Goal: Transaction & Acquisition: Subscribe to service/newsletter

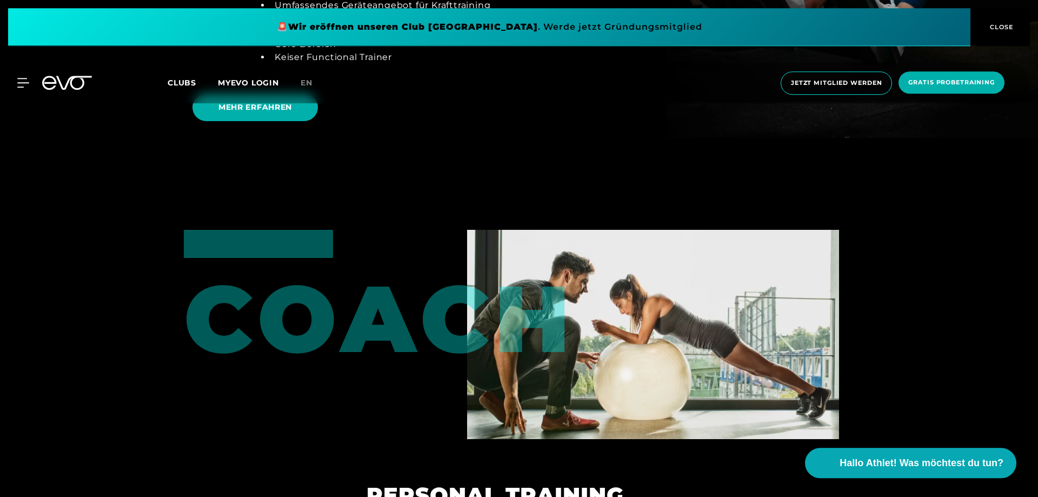
scroll to position [2607, 0]
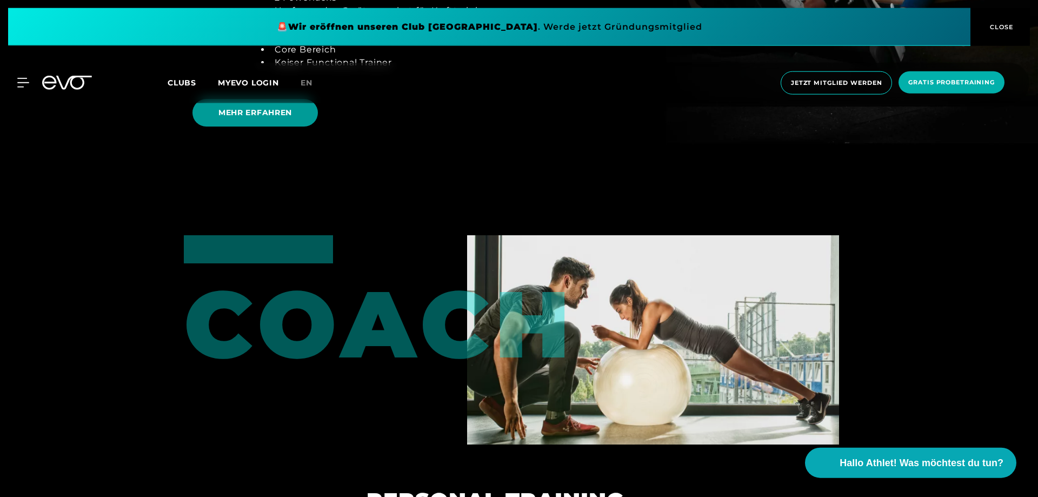
click at [273, 117] on span "MEHR ERFAHREN" at bounding box center [254, 112] width 73 height 11
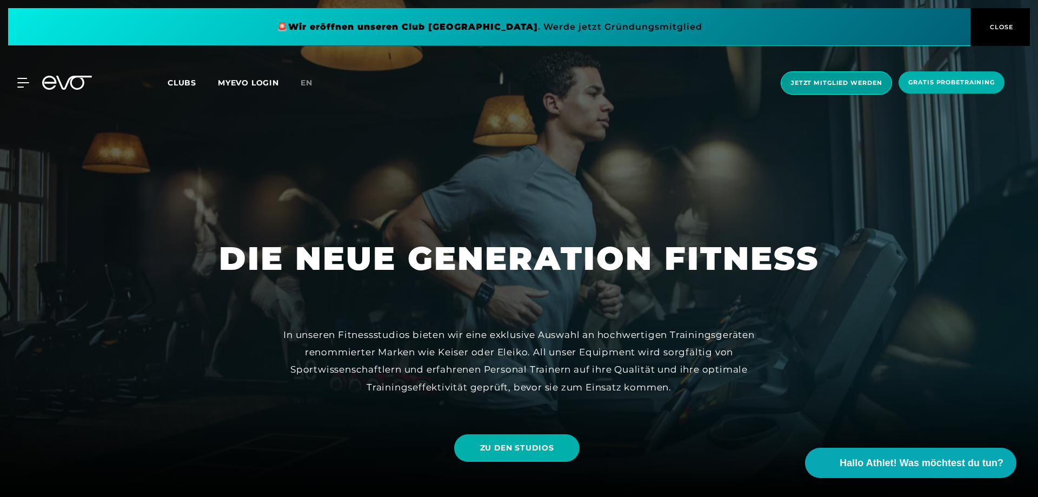
click at [834, 83] on span "Jetzt Mitglied werden" at bounding box center [836, 82] width 91 height 9
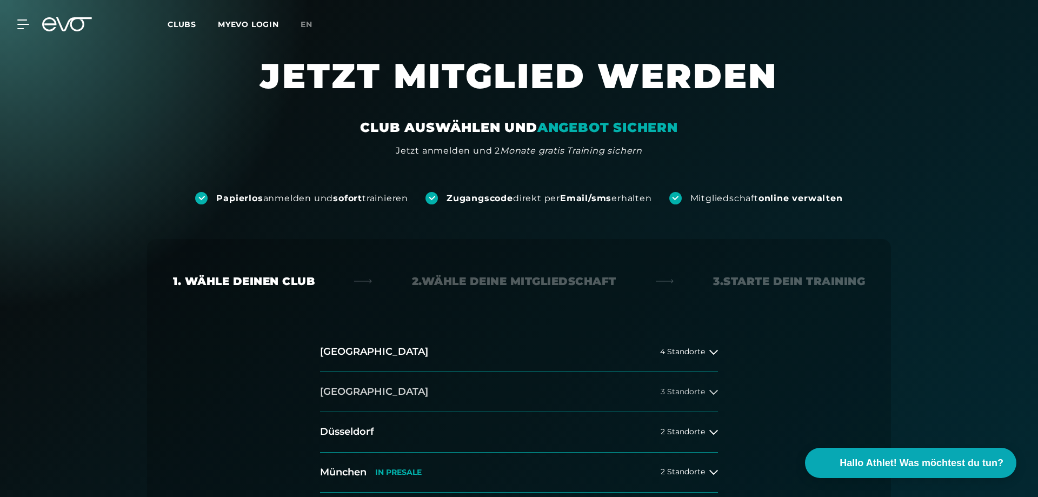
click at [668, 385] on button "[GEOGRAPHIC_DATA] 3 Standorte" at bounding box center [519, 392] width 398 height 40
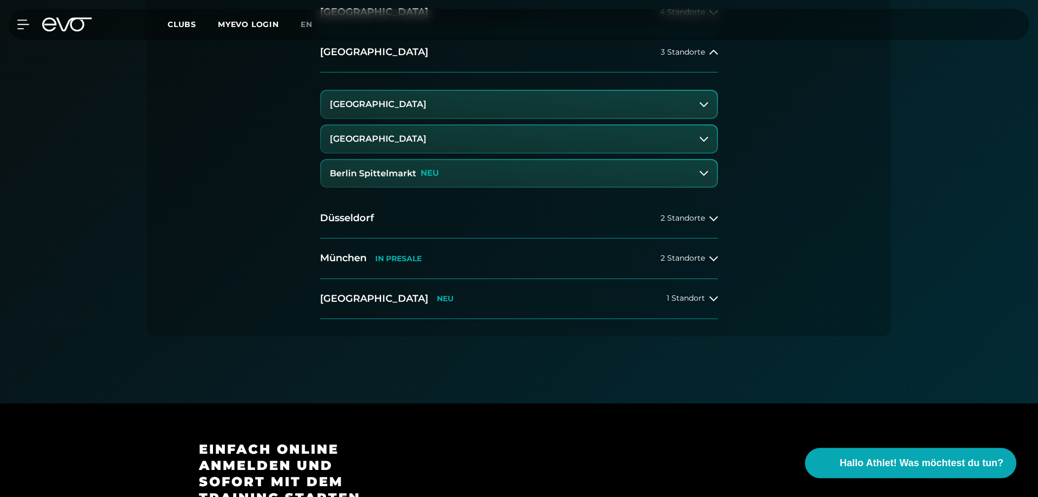
scroll to position [361, 0]
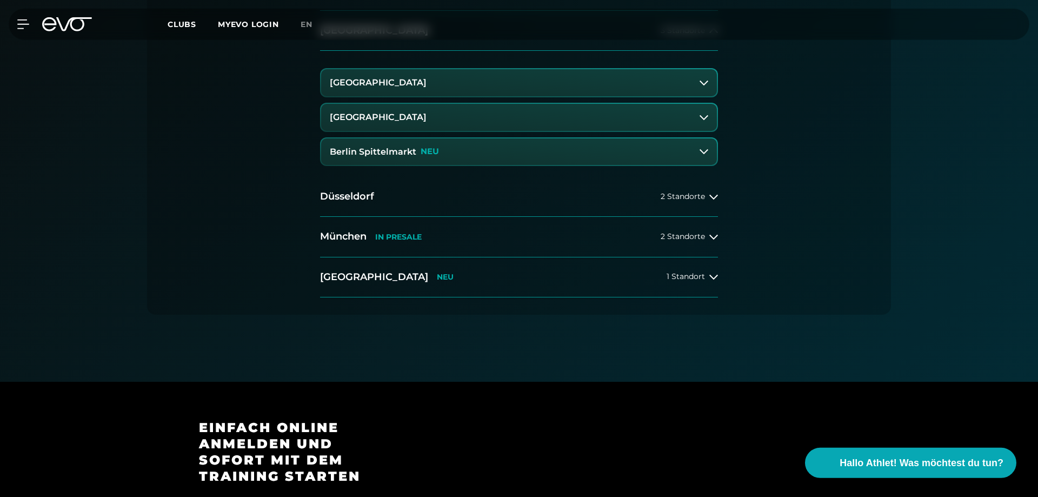
click at [422, 156] on p "NEU" at bounding box center [429, 151] width 18 height 9
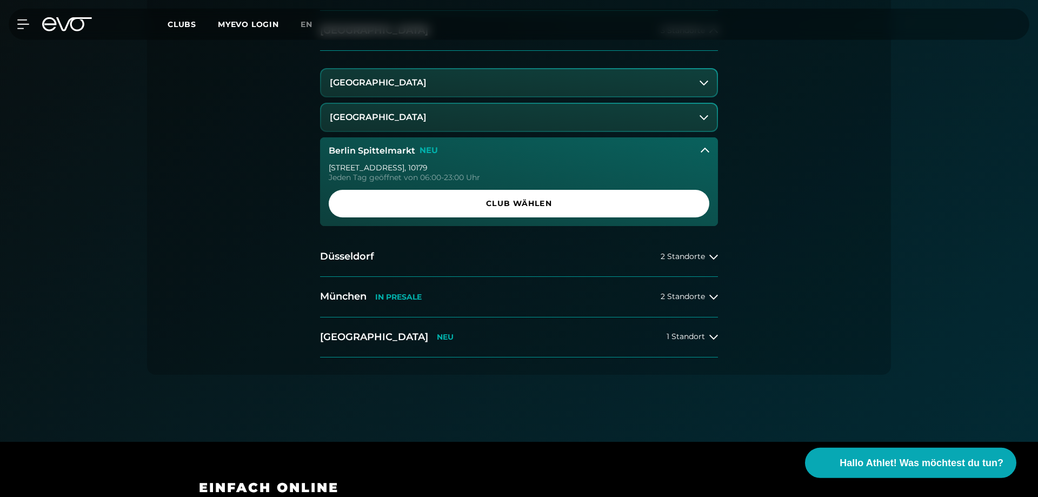
click at [693, 81] on button "[GEOGRAPHIC_DATA]" at bounding box center [519, 82] width 396 height 27
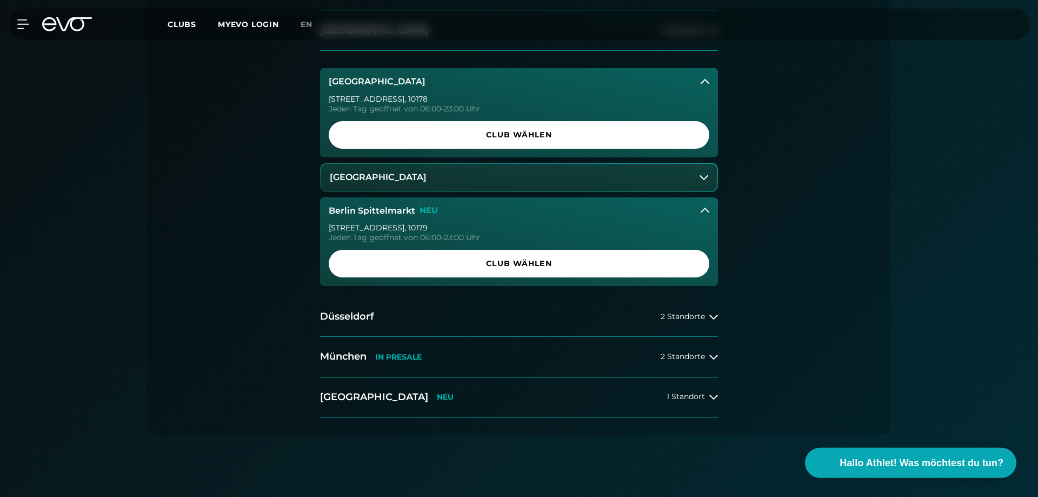
click at [544, 168] on button "[GEOGRAPHIC_DATA]" at bounding box center [519, 177] width 396 height 27
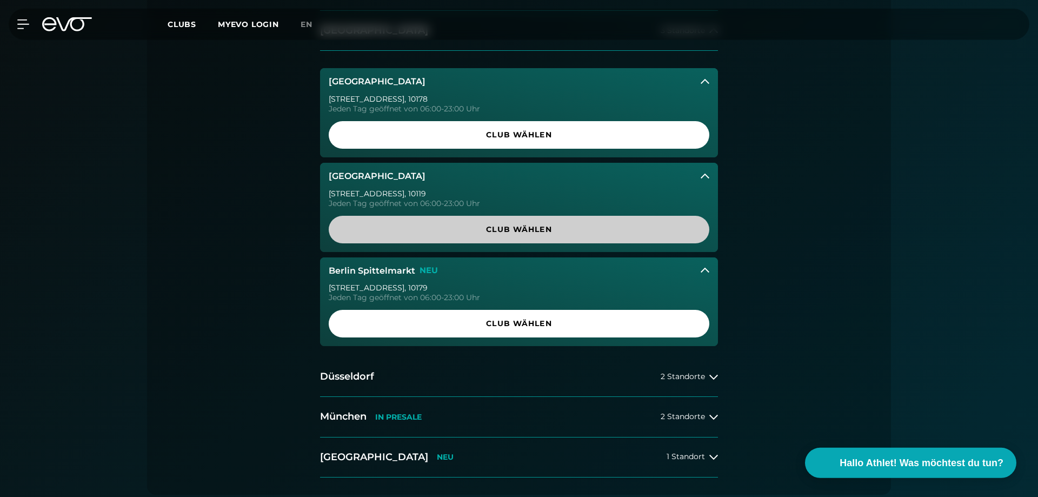
click at [531, 243] on link "Club wählen" at bounding box center [519, 230] width 380 height 28
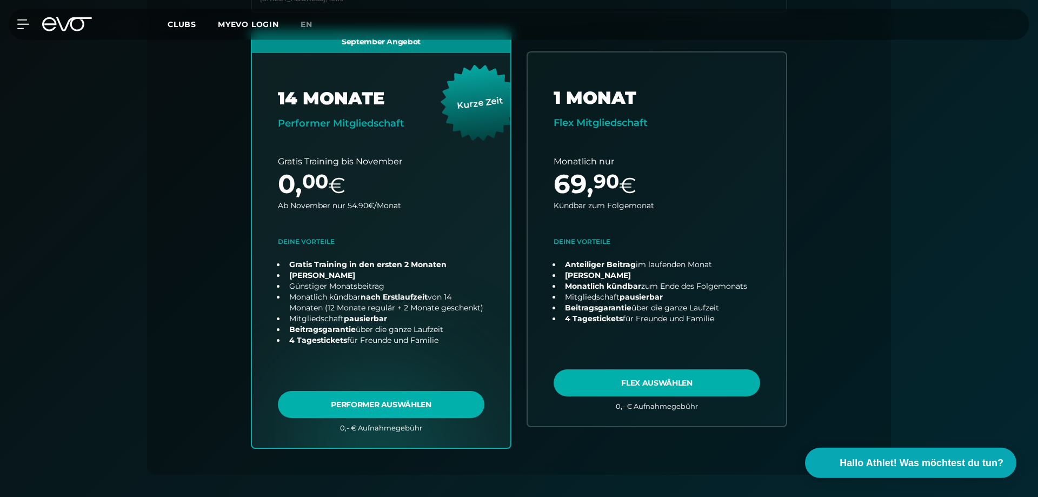
scroll to position [239, 0]
